Goal: Navigation & Orientation: Find specific page/section

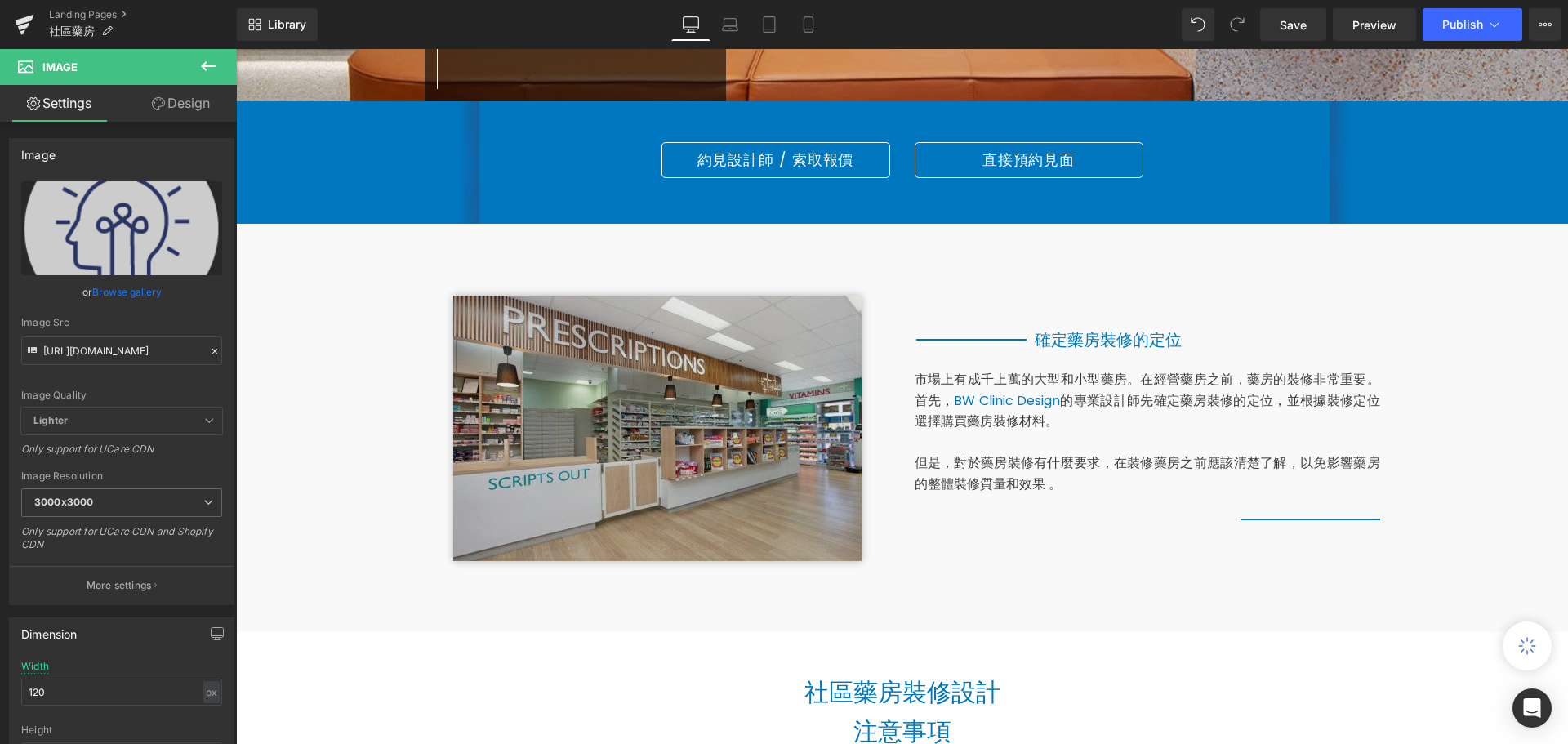
scroll to position [163, 0]
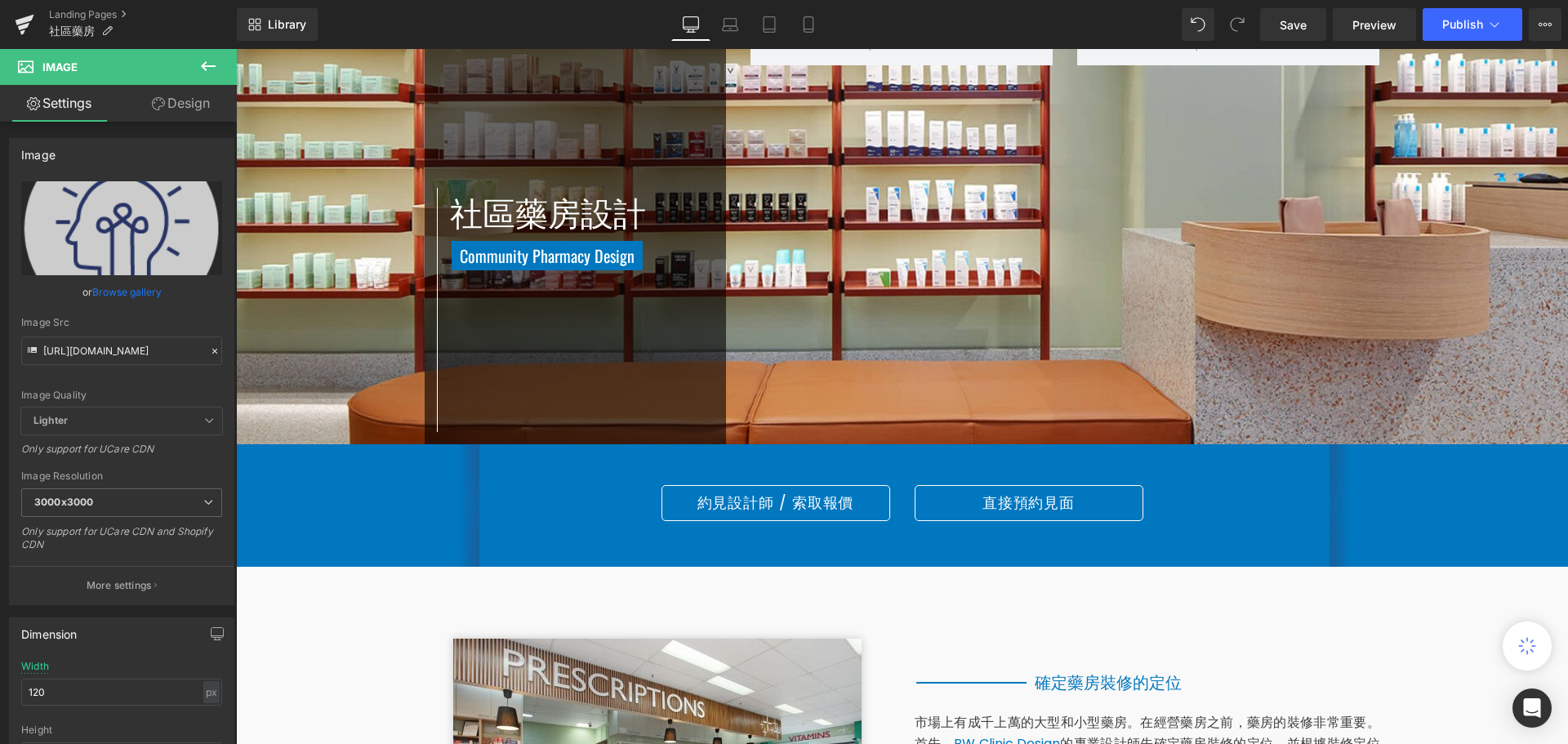
click at [1111, 226] on div "社區藥房設計 Heading Community Pharmacy Design Heading Row Row [GEOGRAPHIC_DATA]" at bounding box center [902, 234] width 980 height 420
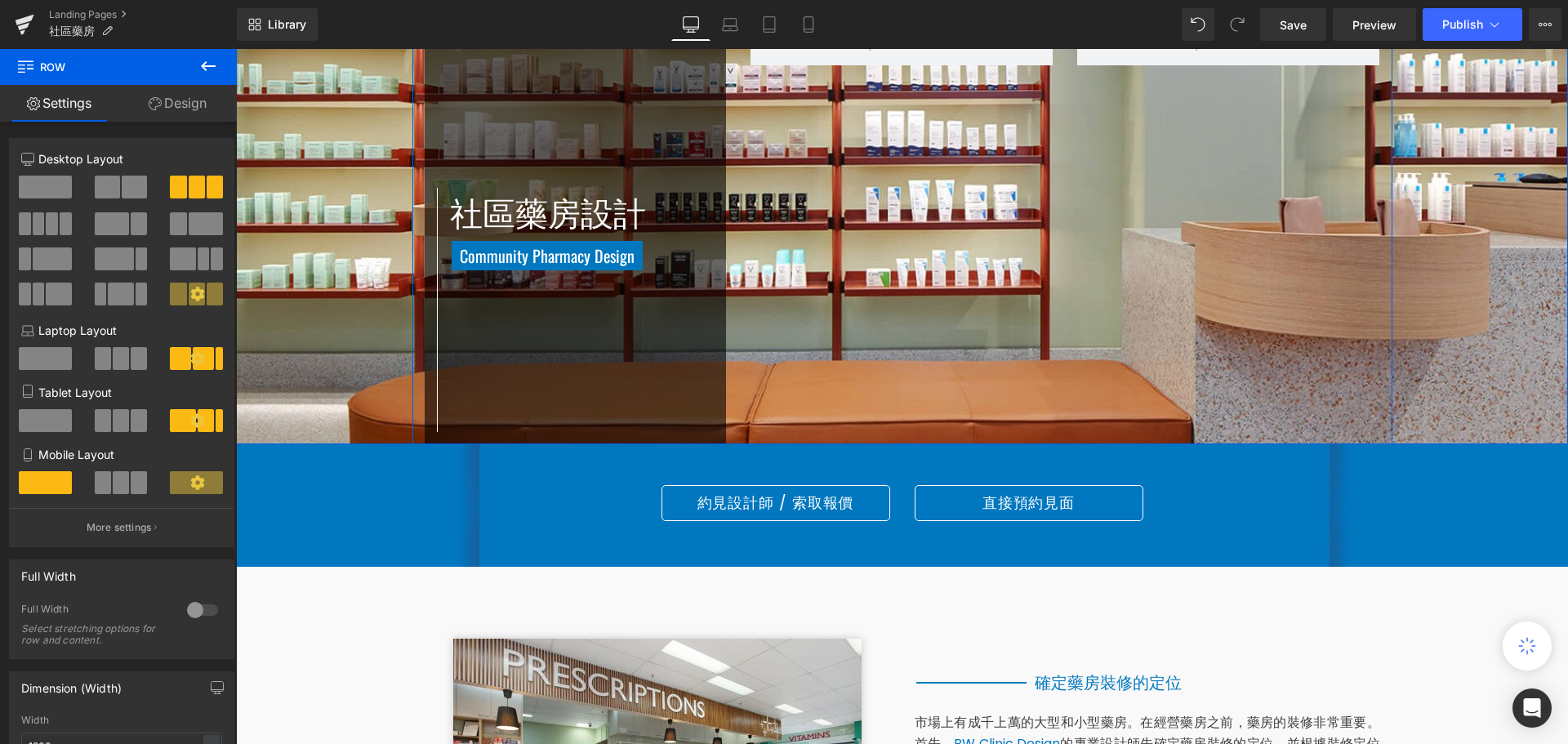
click at [1141, 264] on div "社區藥房設計 Heading Community Pharmacy Design Heading Row Row [GEOGRAPHIC_DATA]" at bounding box center [902, 234] width 980 height 420
click at [156, 107] on icon at bounding box center [155, 103] width 13 height 13
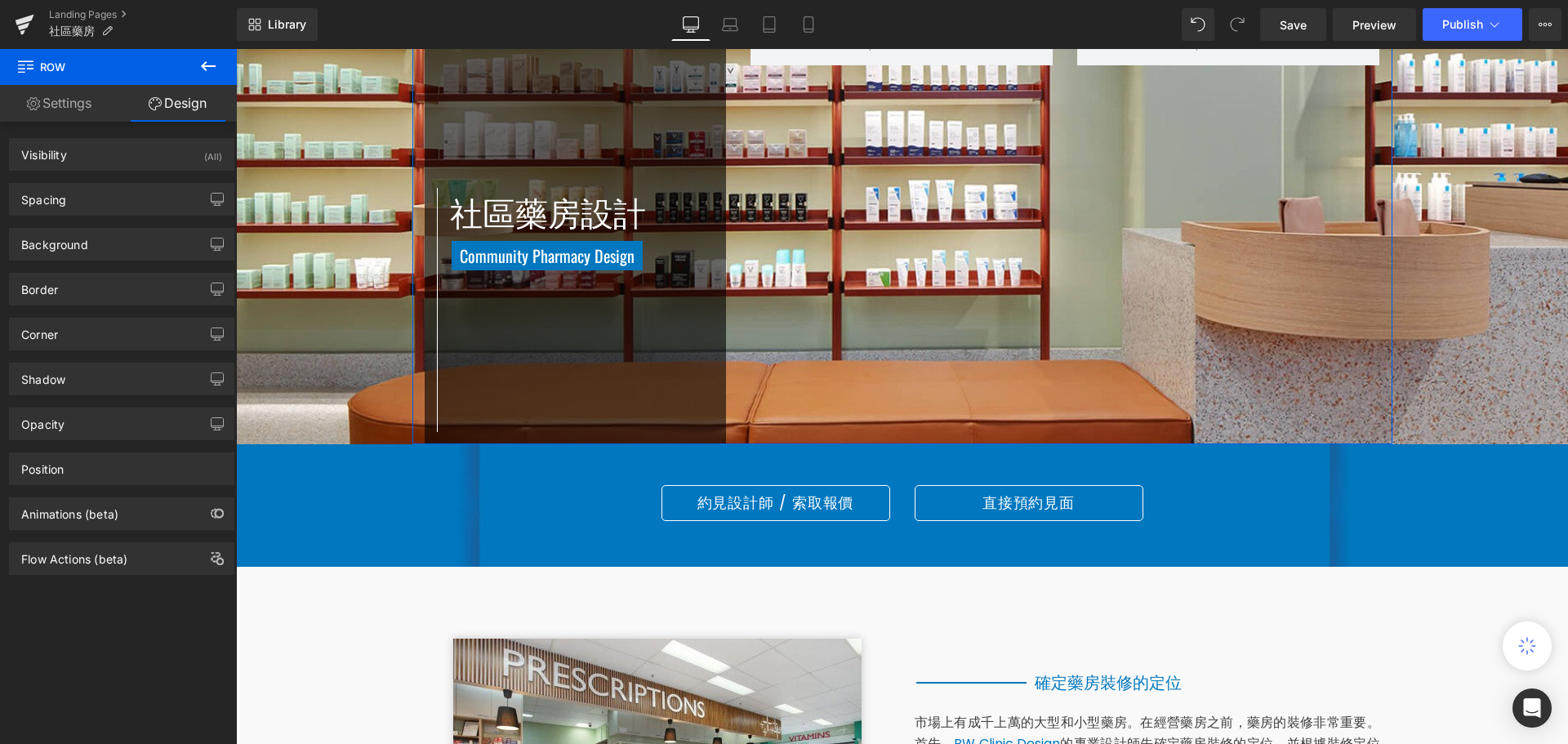
click at [57, 102] on link "Settings" at bounding box center [59, 103] width 118 height 37
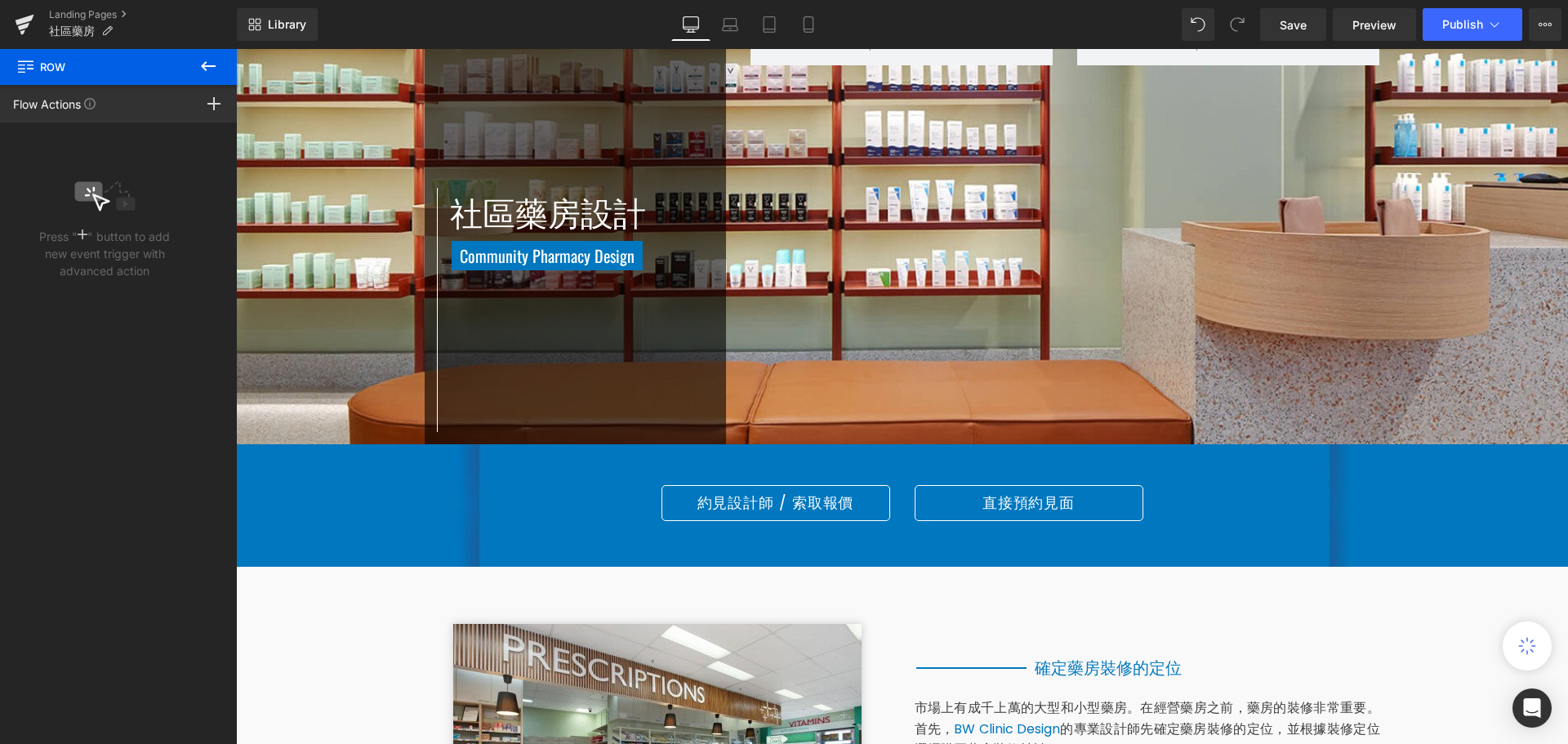
click at [209, 65] on icon at bounding box center [209, 66] width 19 height 19
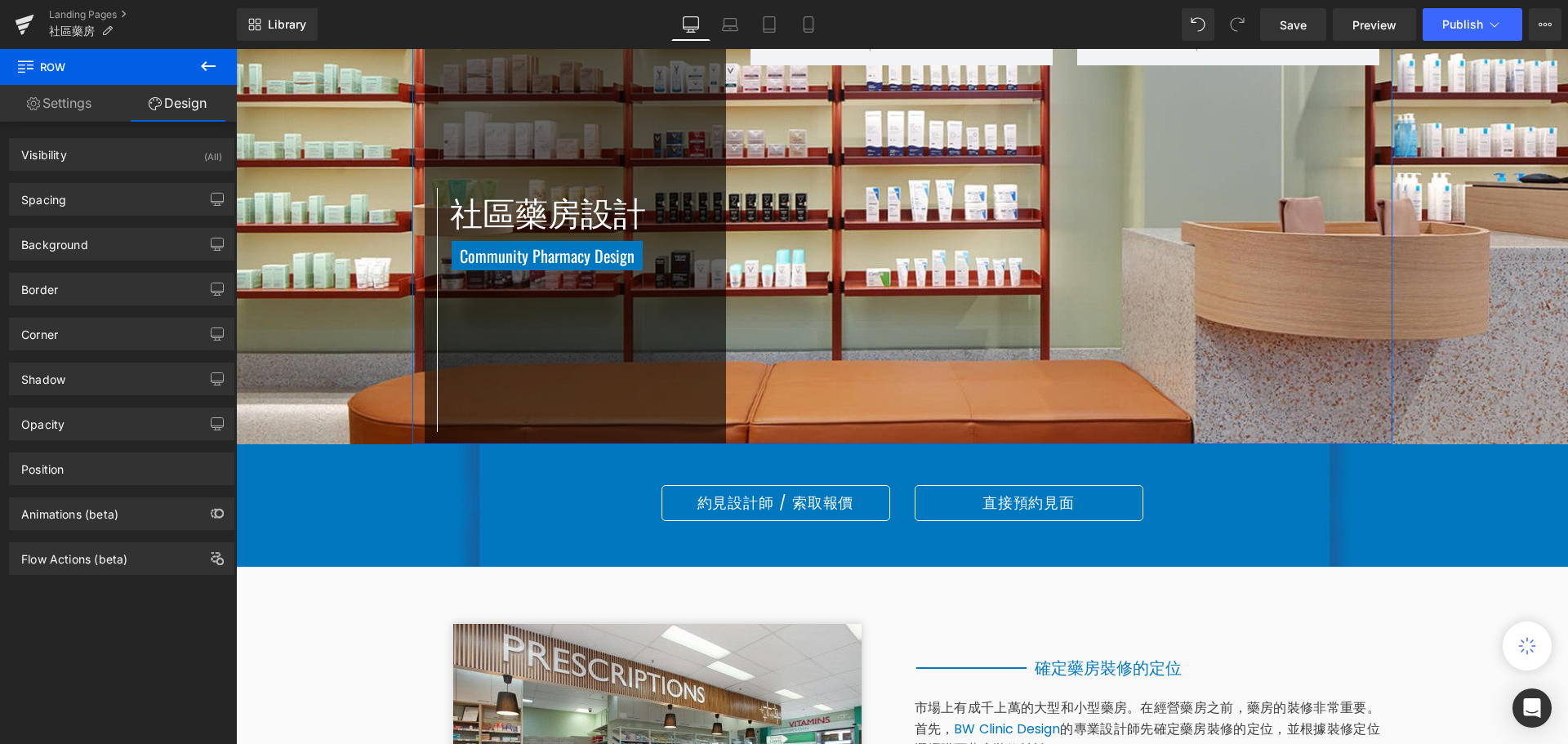
click at [73, 100] on link "Settings" at bounding box center [59, 103] width 118 height 37
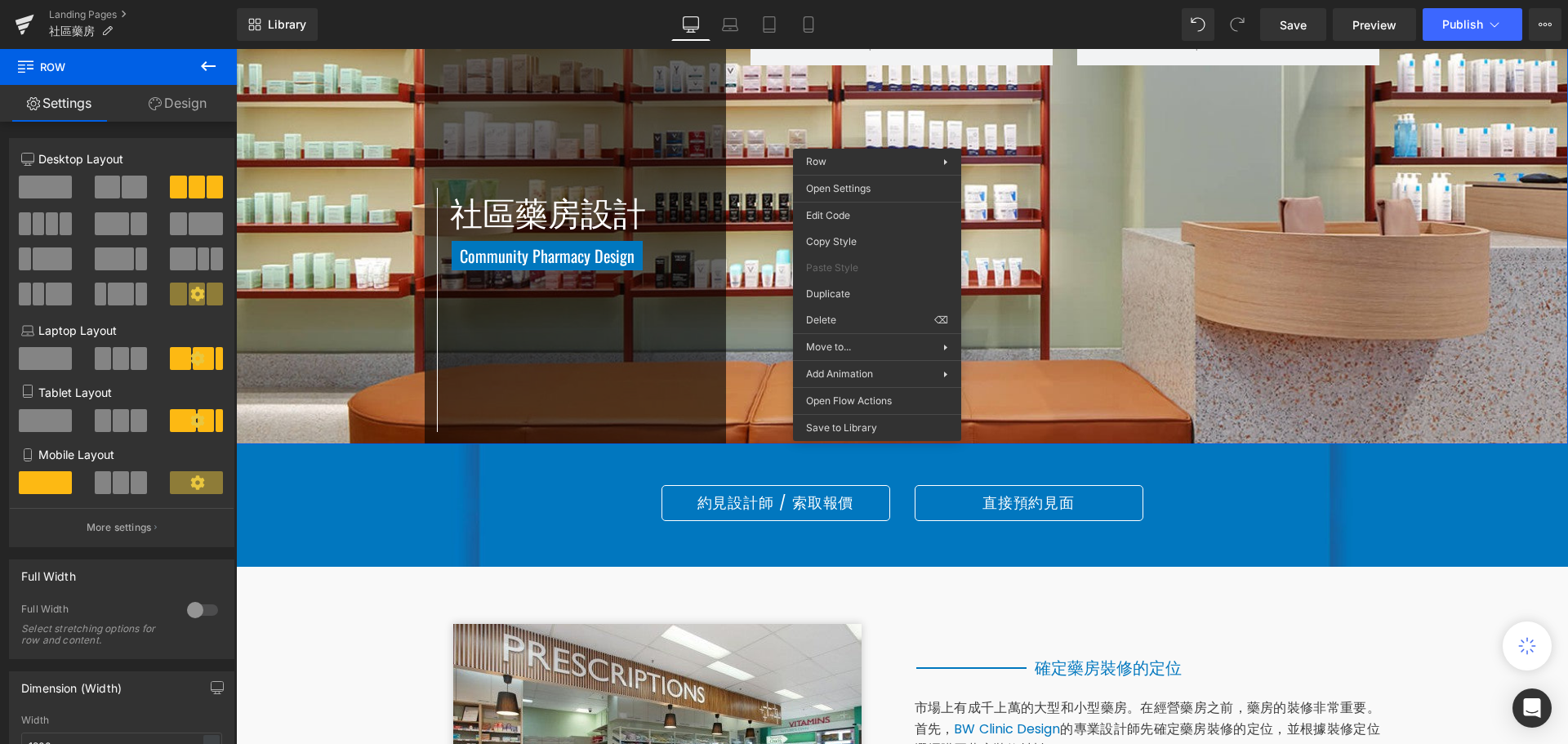
click at [1155, 249] on div "社區藥房設計 Heading Community Pharmacy Design Heading Row Row [GEOGRAPHIC_DATA]" at bounding box center [902, 234] width 980 height 420
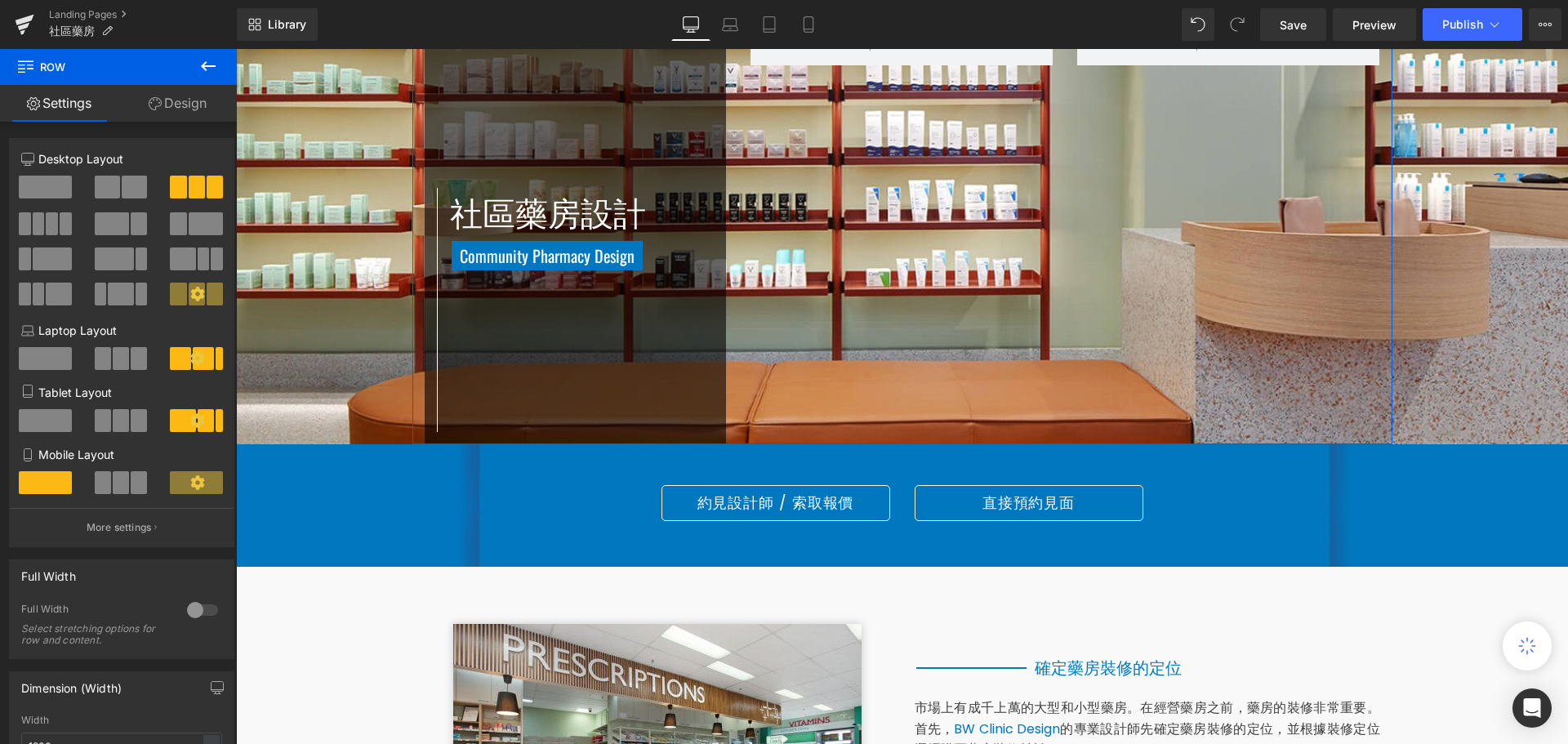
click at [164, 104] on link "Design" at bounding box center [178, 103] width 118 height 37
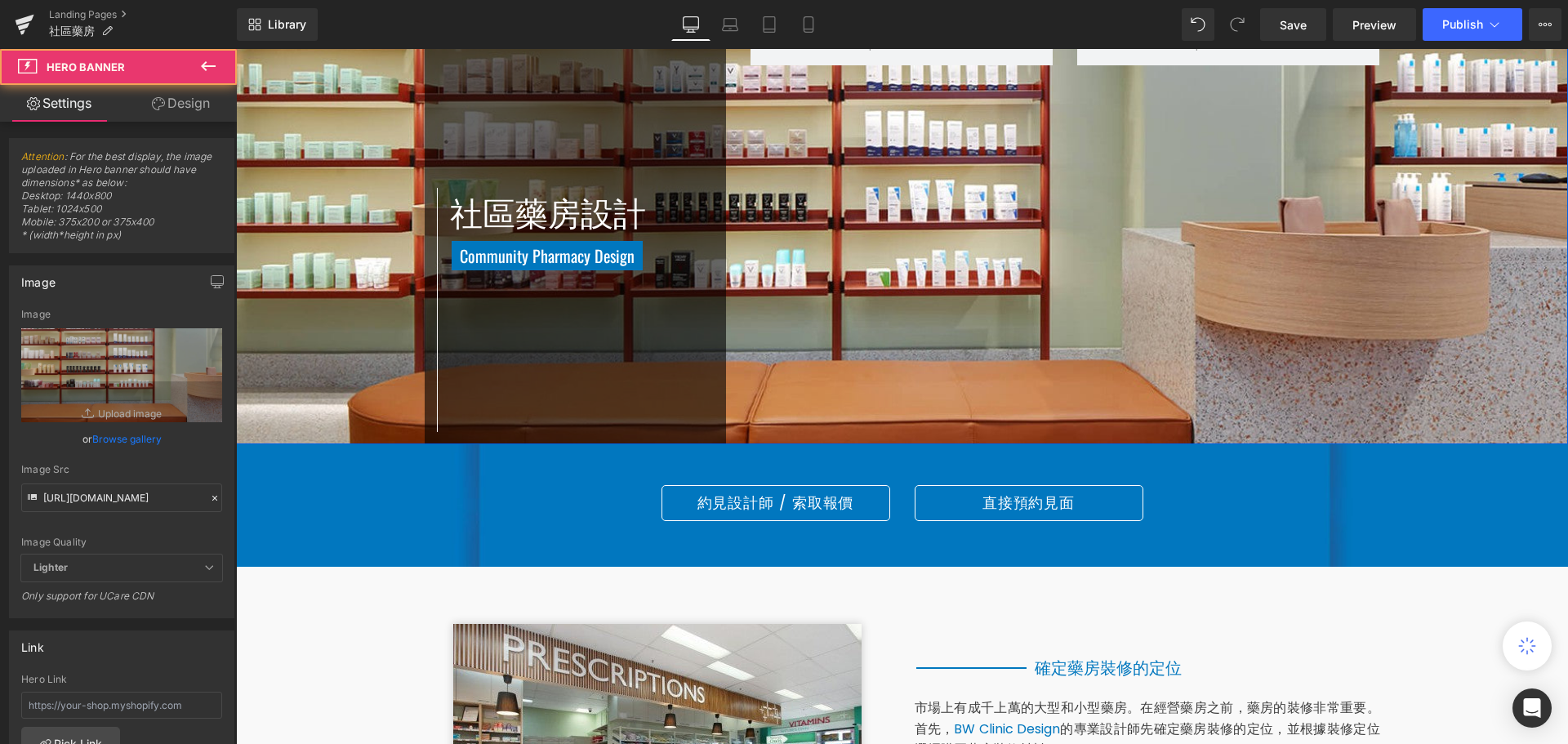
click at [1503, 209] on span "社區藥房設計 Heading Community Pharmacy Design Heading Row Row [GEOGRAPHIC_DATA]" at bounding box center [902, 234] width 1332 height 420
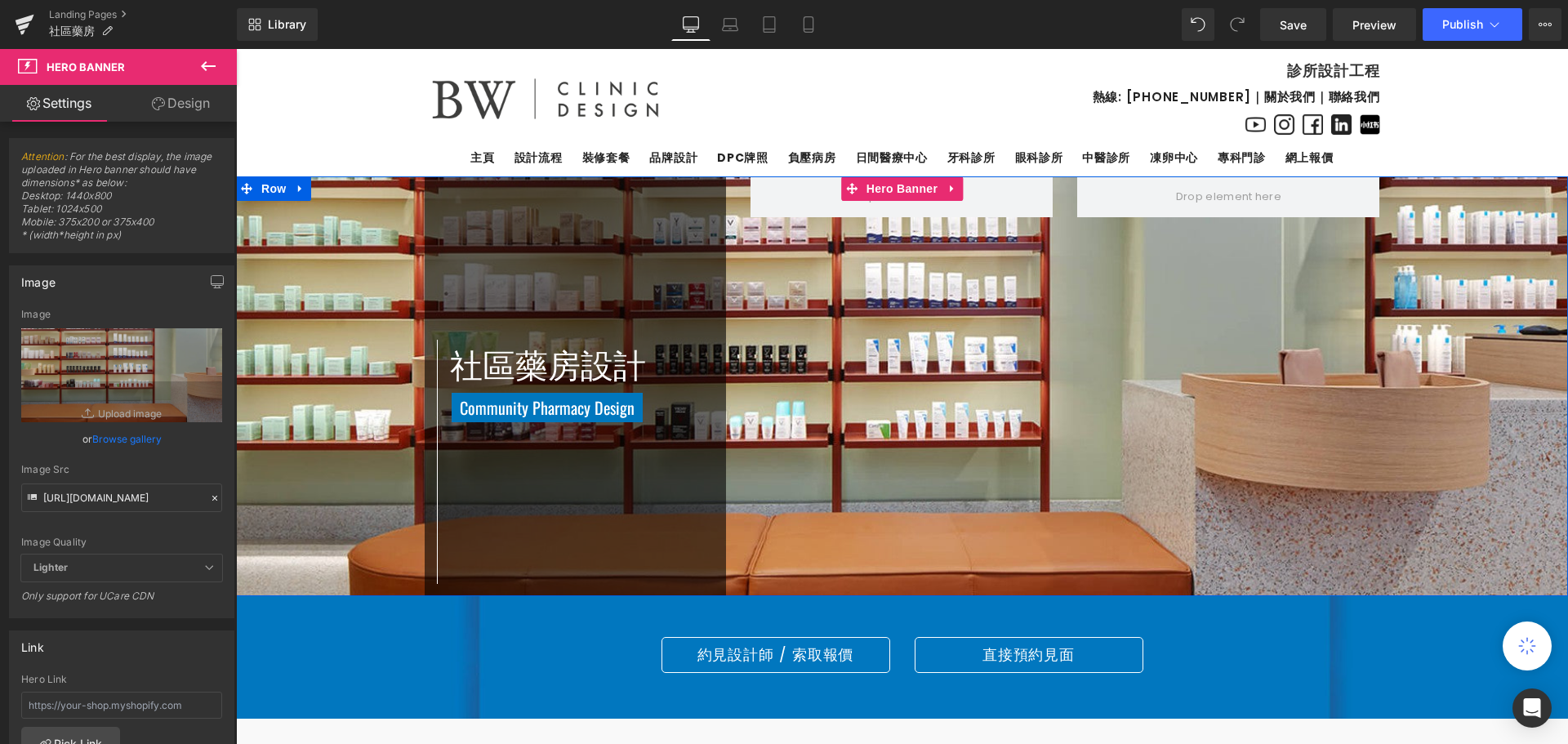
scroll to position [0, 0]
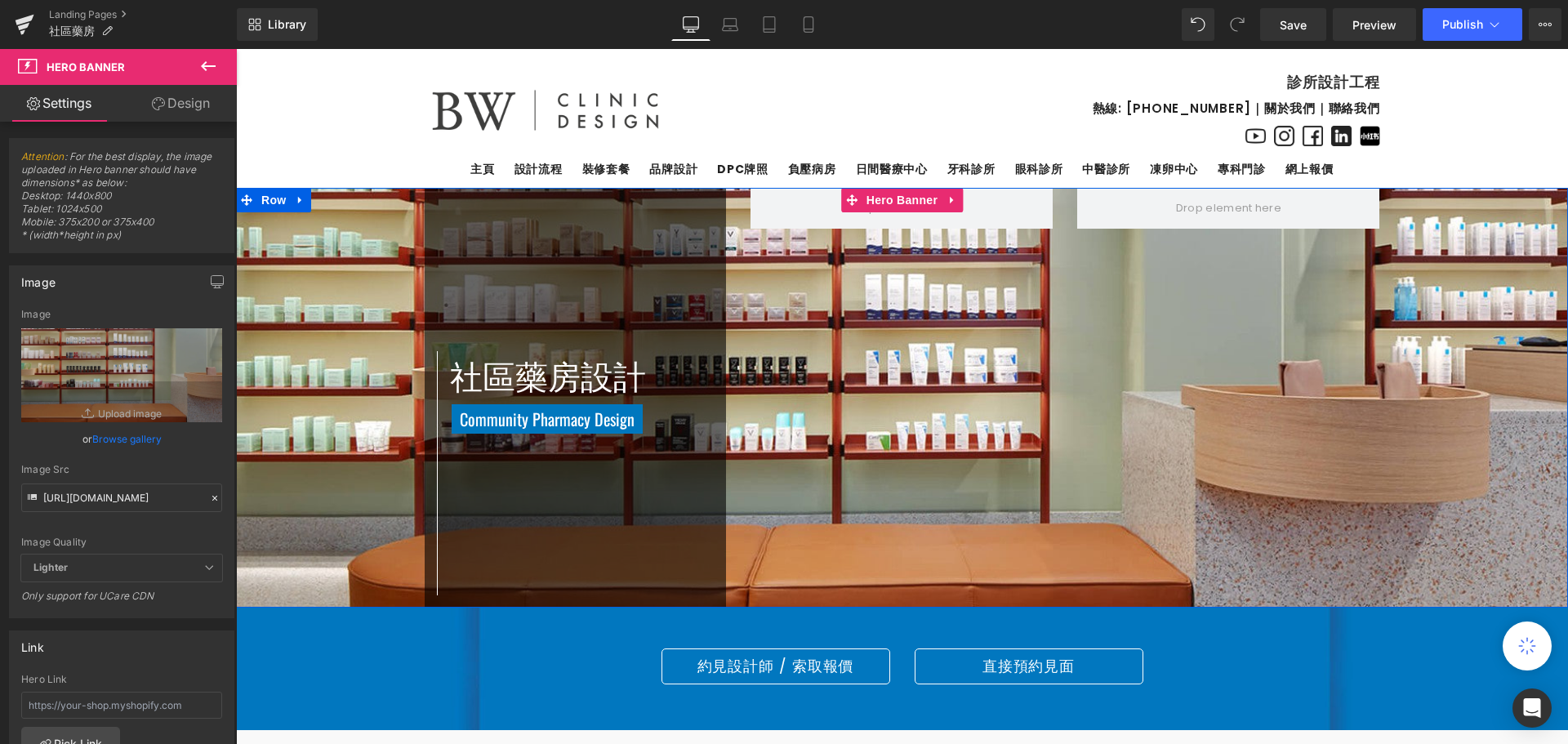
click at [1490, 315] on span "社區藥房設計 Heading Community Pharmacy Design Heading Row Row [GEOGRAPHIC_DATA]" at bounding box center [902, 398] width 1332 height 420
click at [1362, 340] on div "社區藥房設計 Heading Community Pharmacy Design Heading Row Row [GEOGRAPHIC_DATA]" at bounding box center [902, 398] width 980 height 420
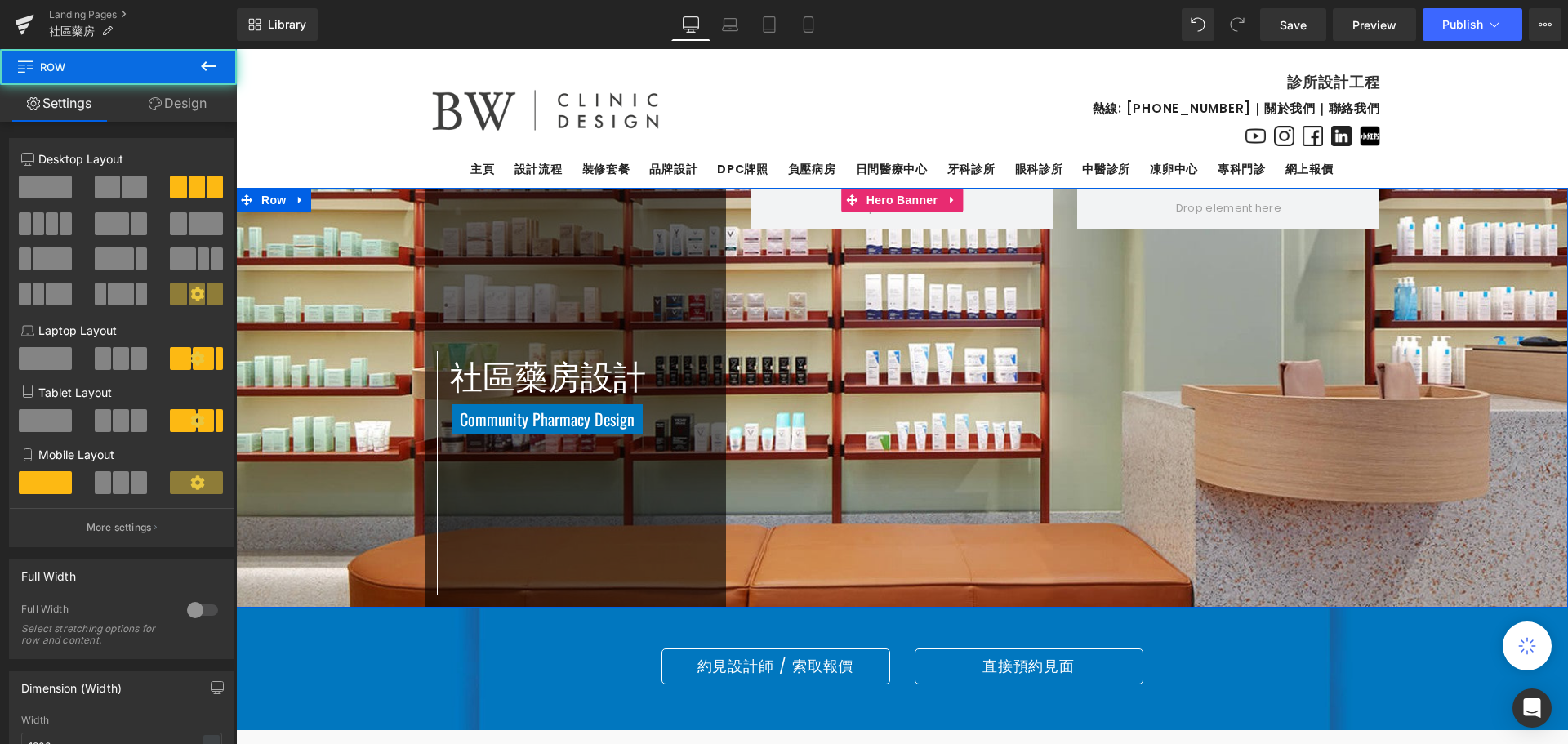
click at [1481, 366] on span "社區藥房設計 Heading Community Pharmacy Design Heading Row Row [GEOGRAPHIC_DATA]" at bounding box center [902, 398] width 1332 height 420
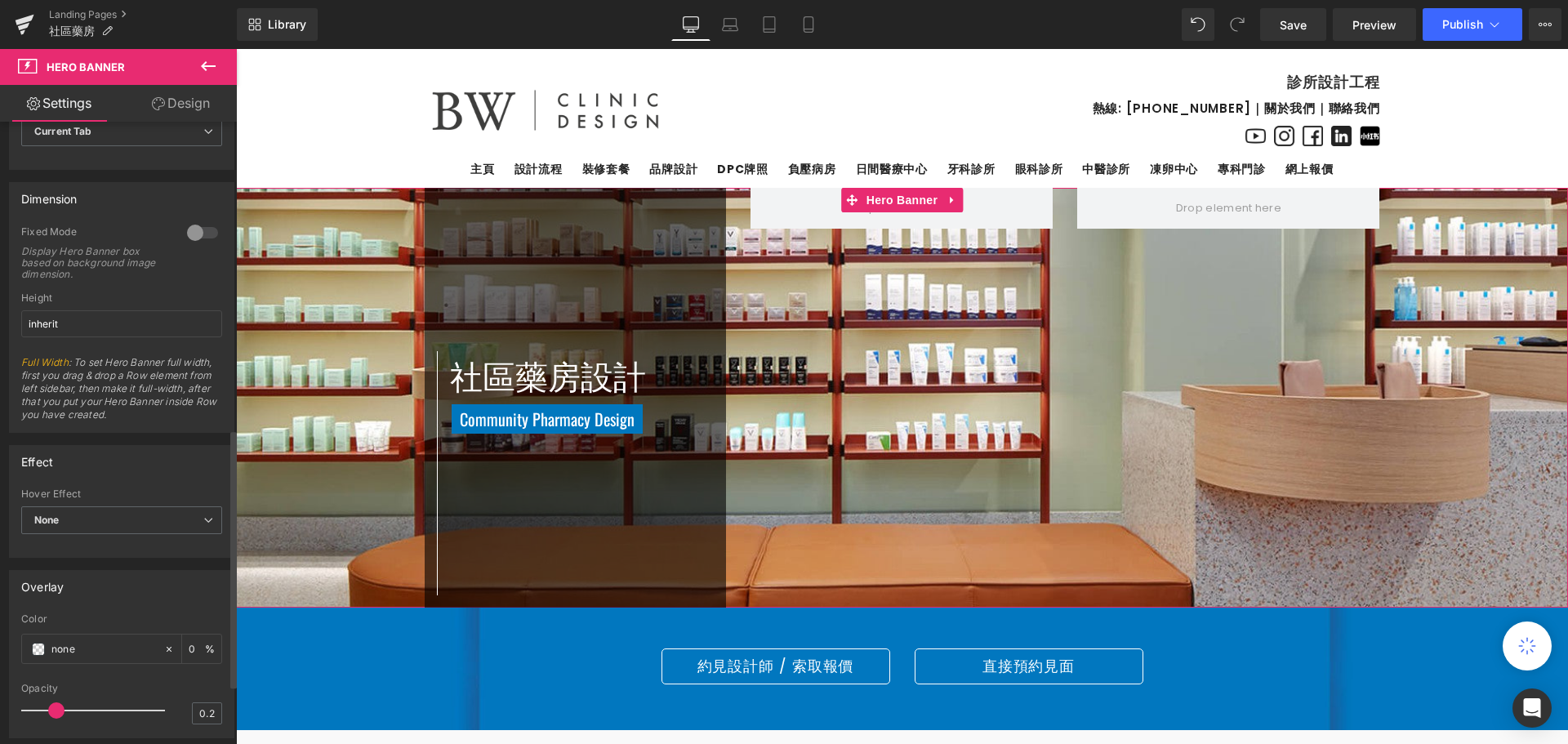
scroll to position [640, 0]
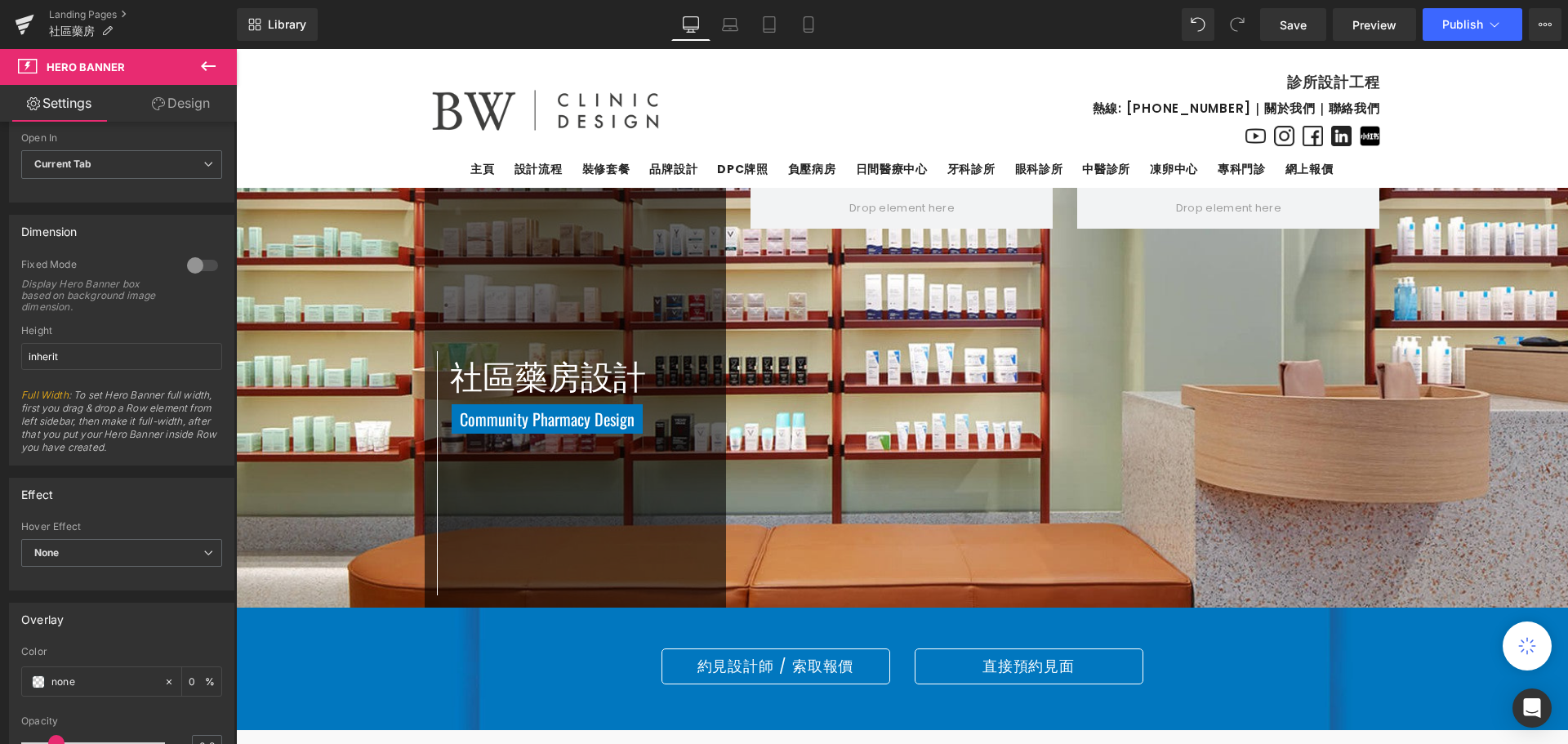
click at [205, 66] on icon at bounding box center [208, 65] width 15 height 10
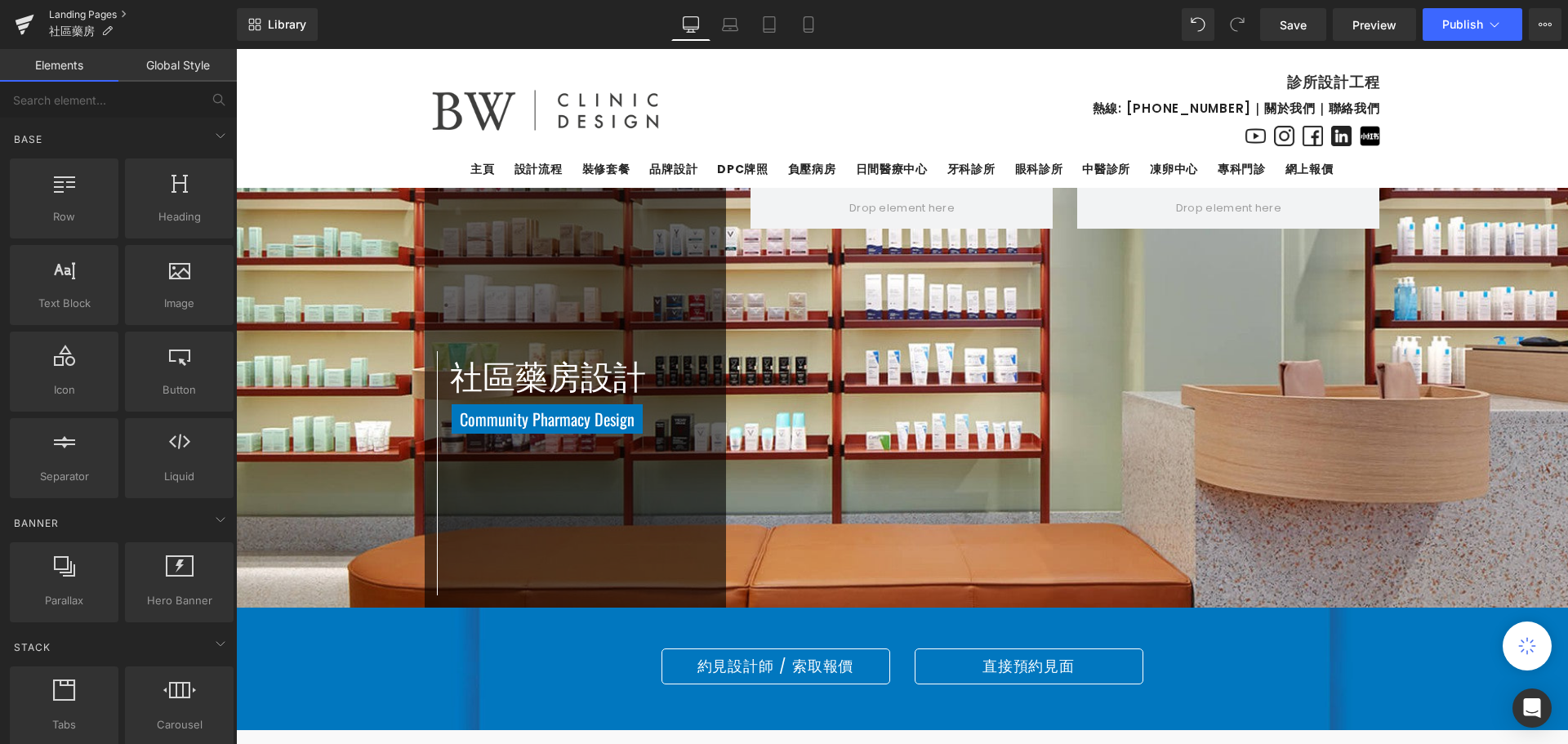
click at [85, 10] on link "Landing Pages" at bounding box center [142, 14] width 188 height 13
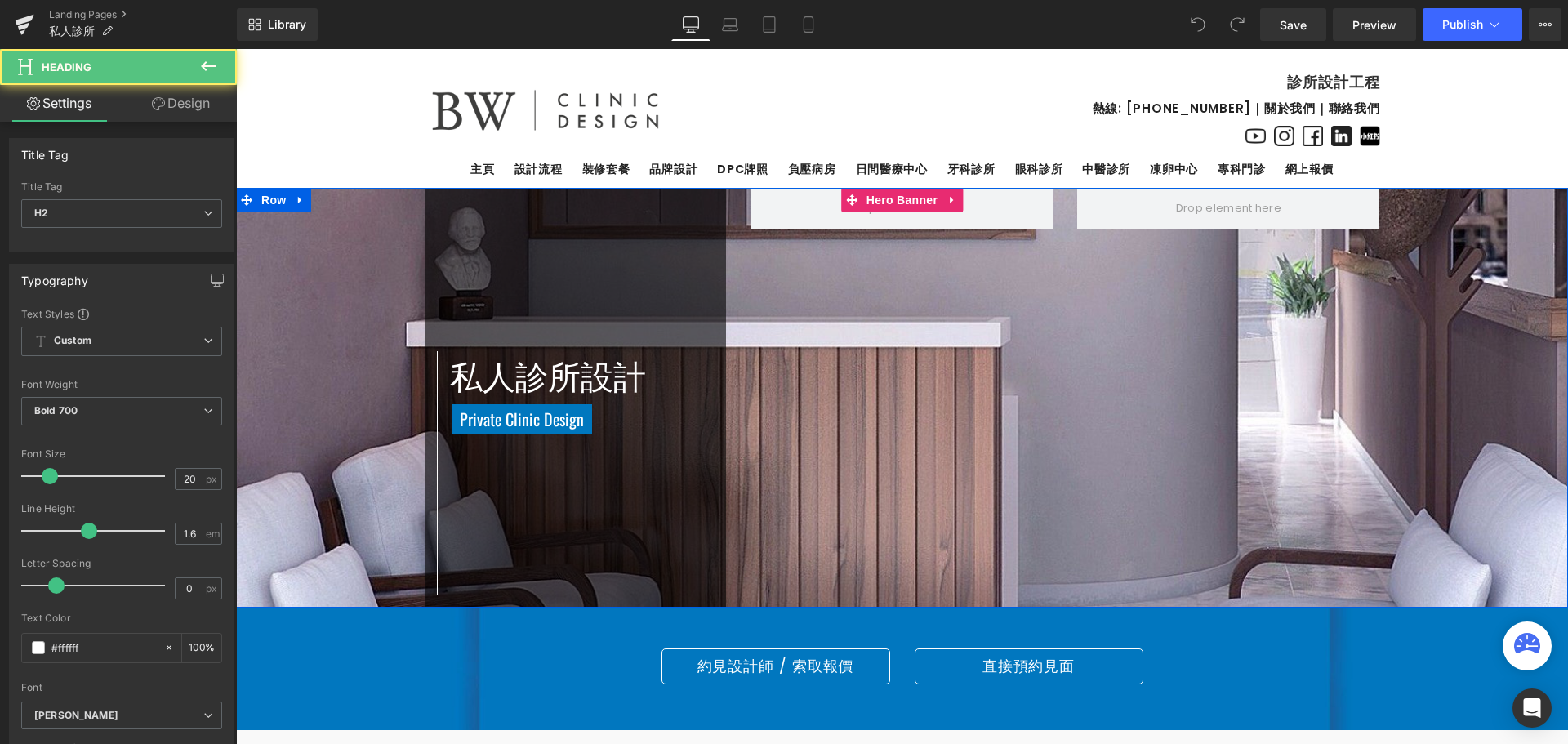
drag, startPoint x: 236, startPoint y: 49, endPoint x: 534, endPoint y: 414, distance: 471.2
click at [425, 418] on div "私人診所設計 Heading Private Clinic Design Heading Row" at bounding box center [576, 473] width 302 height 244
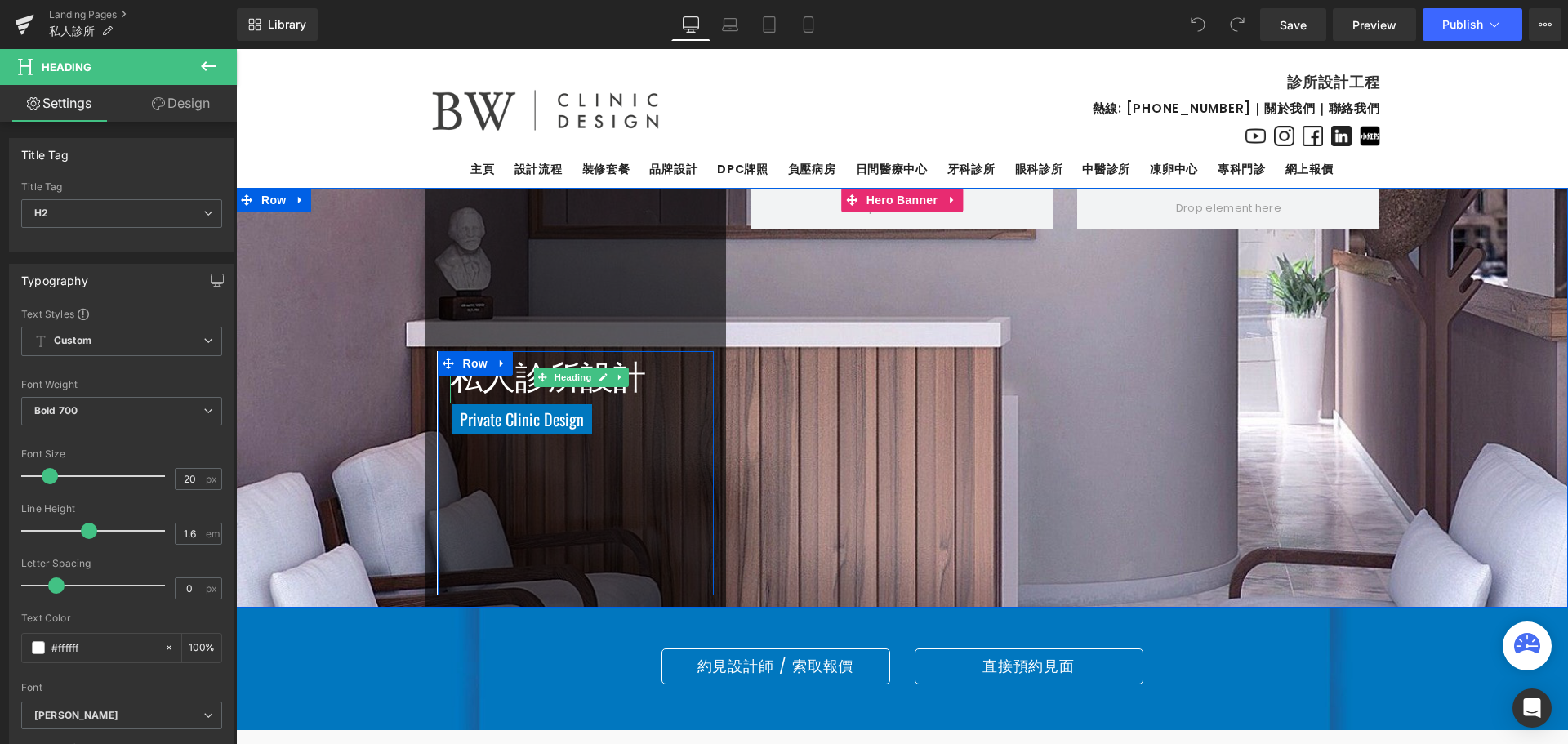
click at [650, 379] on h1 "私人診所設計" at bounding box center [582, 376] width 264 height 52
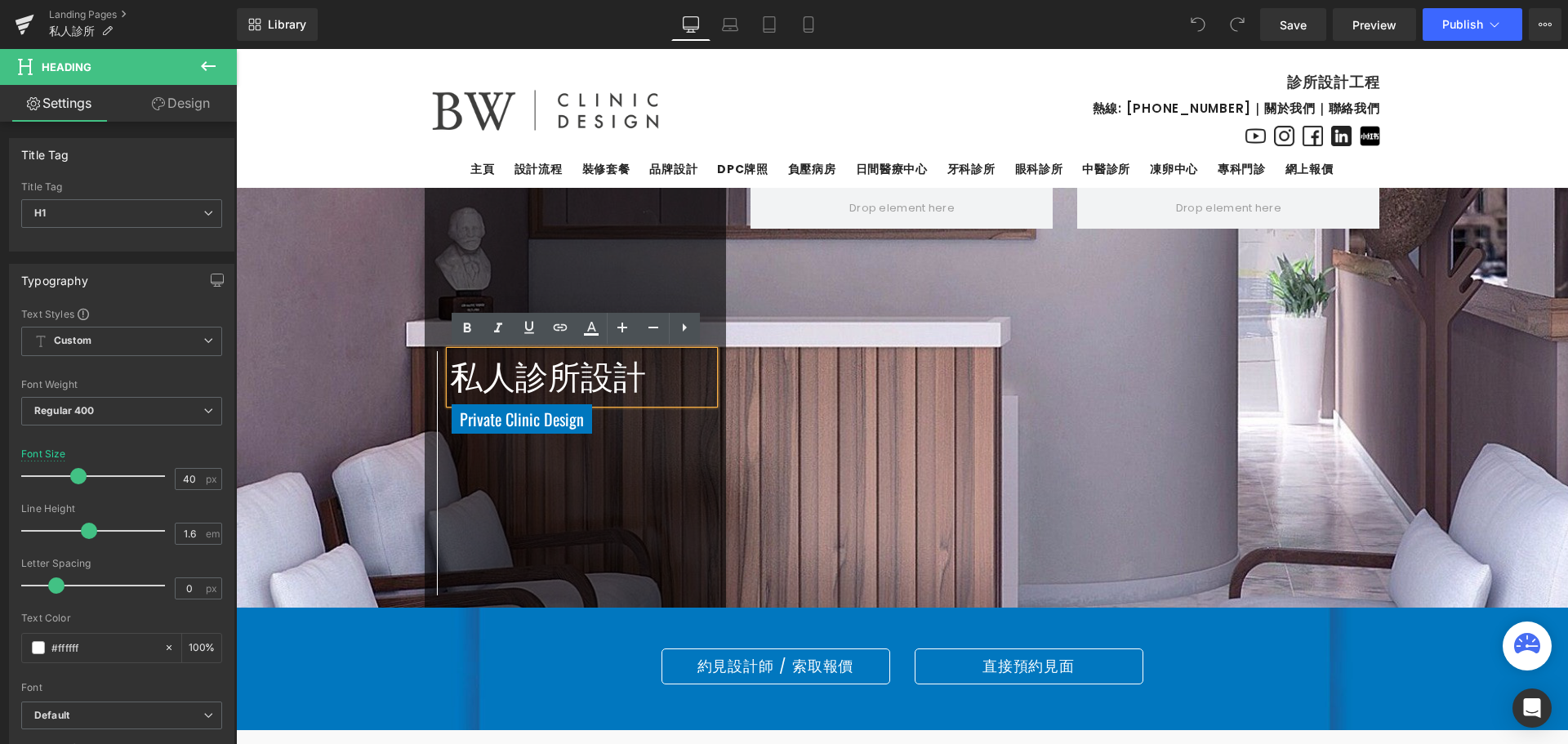
drag, startPoint x: 641, startPoint y: 380, endPoint x: 657, endPoint y: 374, distance: 17.1
click at [629, 380] on h1 "私人診所設計" at bounding box center [582, 376] width 264 height 52
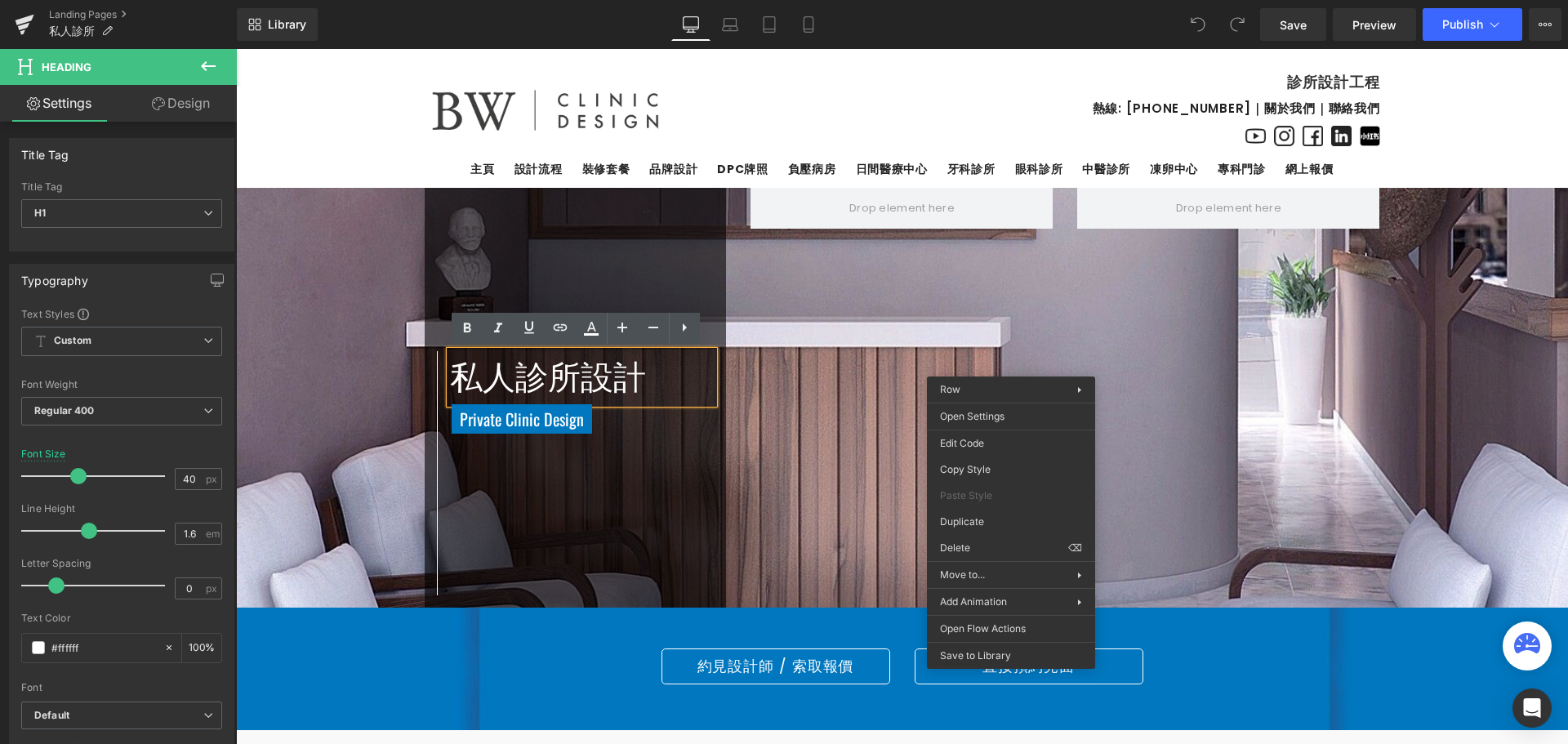
click at [878, 415] on div "私人診所設計 Heading Private Clinic Design Heading Row Row Row Row Row" at bounding box center [902, 398] width 980 height 420
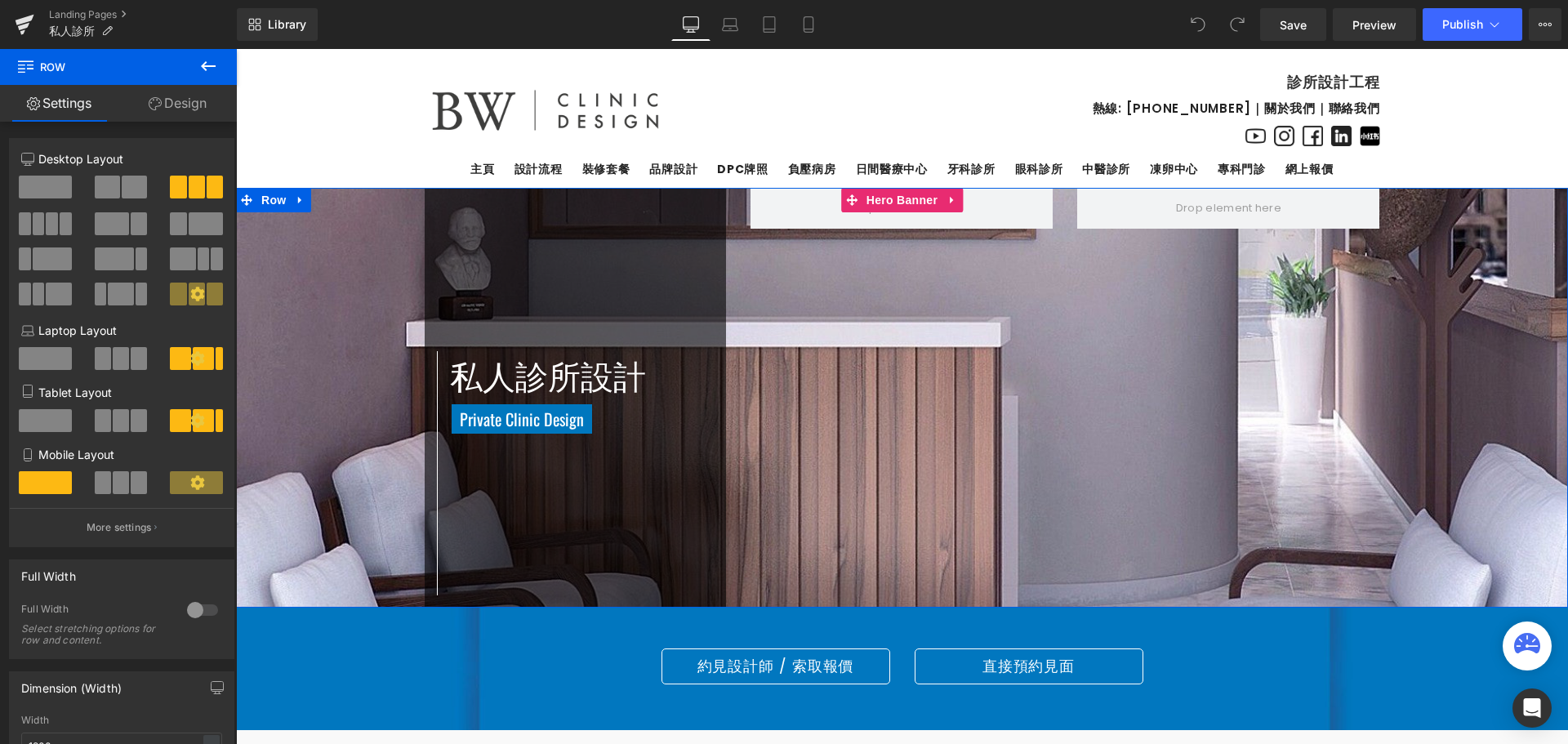
click at [1493, 342] on span "私人診所設計 Heading Private Clinic Design Heading Row Row Row Row Row" at bounding box center [902, 398] width 1332 height 420
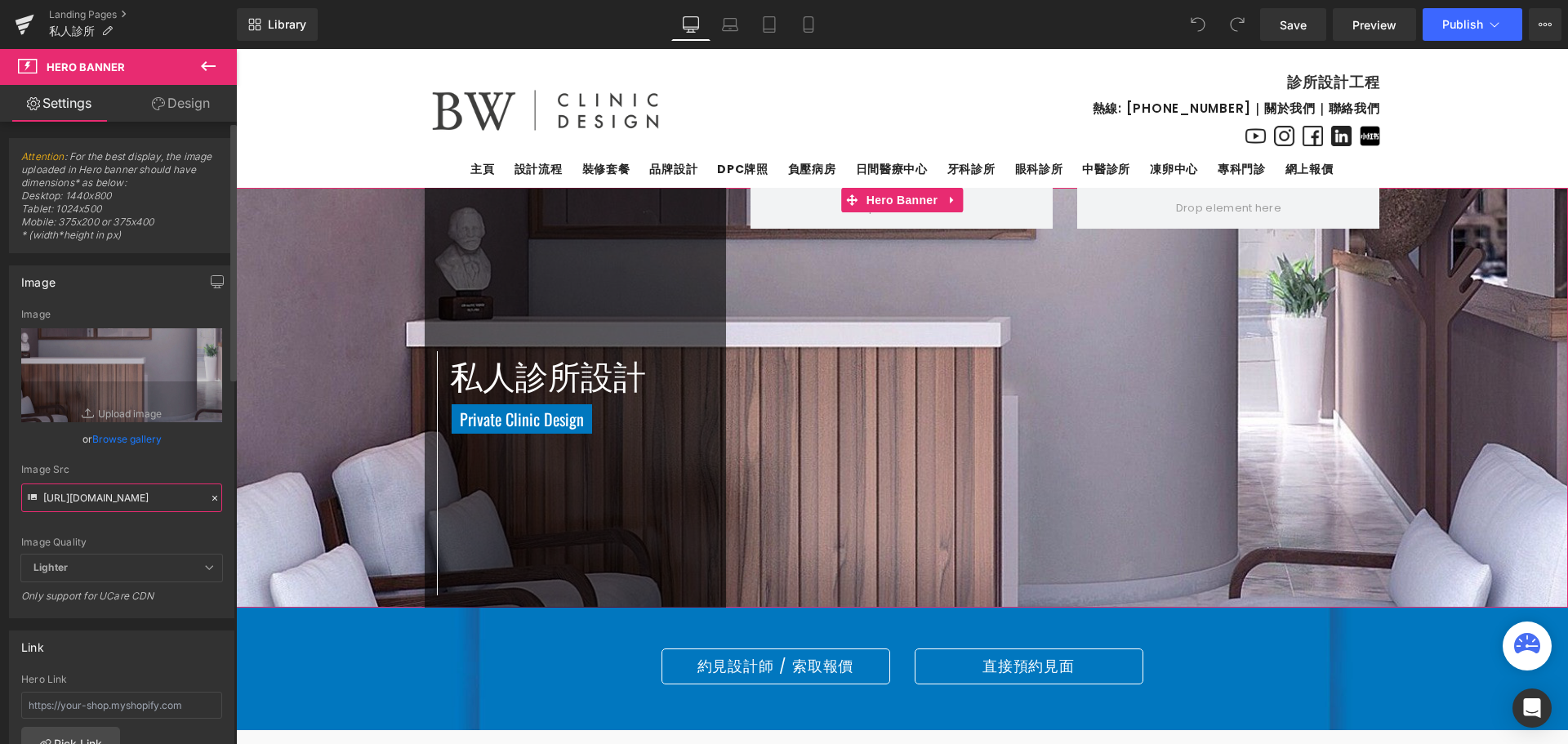
click at [108, 501] on input "https://cdn.shopify.com/s/files/1/0267/5153/3233/files/1880x500-banner-private-…" at bounding box center [121, 497] width 201 height 28
